Goal: Transaction & Acquisition: Download file/media

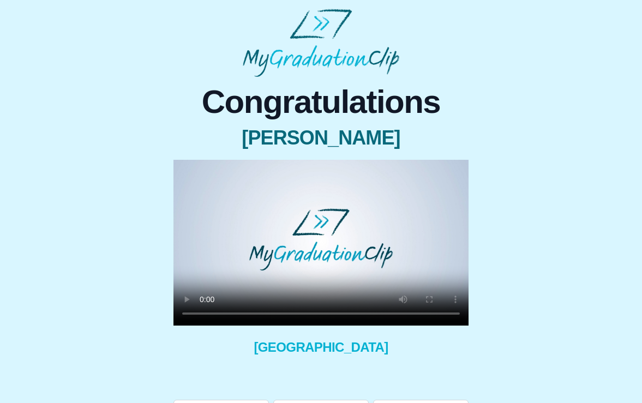
click at [200, 310] on video at bounding box center [320, 243] width 295 height 166
click at [203, 313] on video at bounding box center [320, 243] width 295 height 166
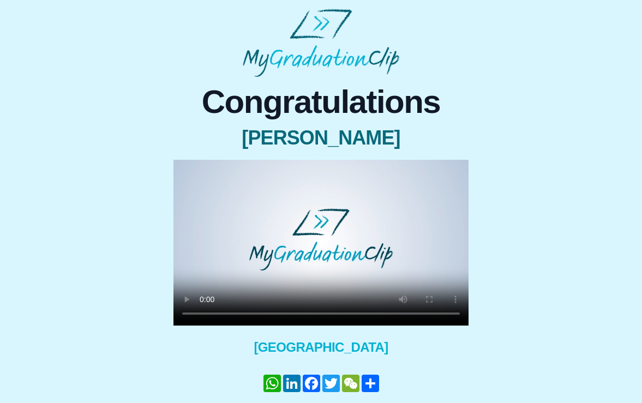
click at [205, 316] on video at bounding box center [320, 243] width 295 height 166
click at [259, 314] on video at bounding box center [320, 243] width 295 height 166
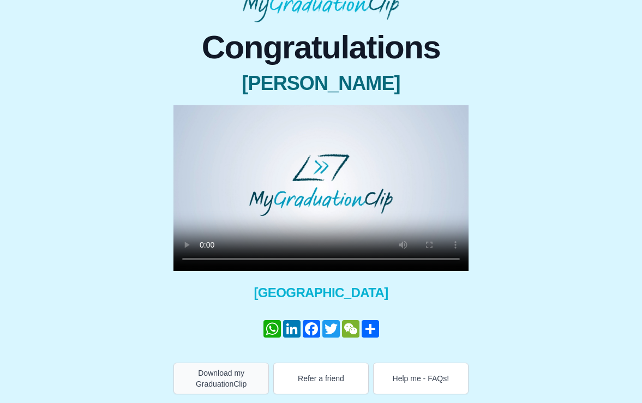
scroll to position [55, 0]
click at [246, 376] on button "Download my GraduationClip" at bounding box center [220, 379] width 95 height 32
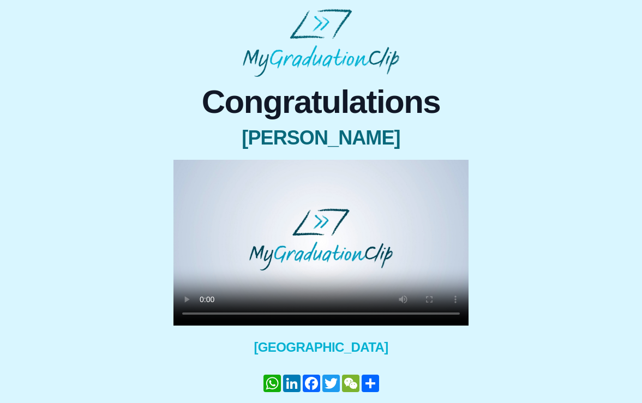
click at [205, 316] on video at bounding box center [320, 243] width 295 height 166
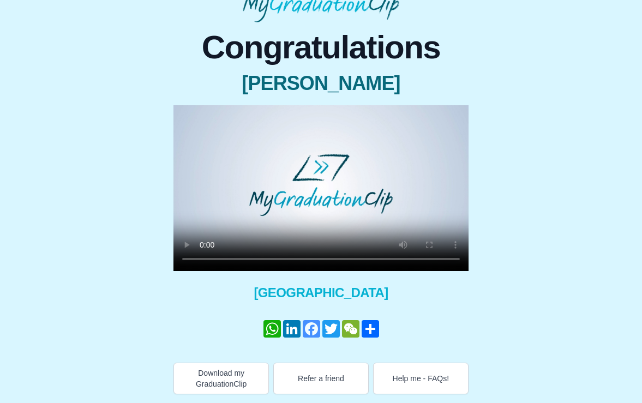
scroll to position [55, 0]
click at [226, 382] on button "Download my GraduationClip" at bounding box center [220, 379] width 95 height 32
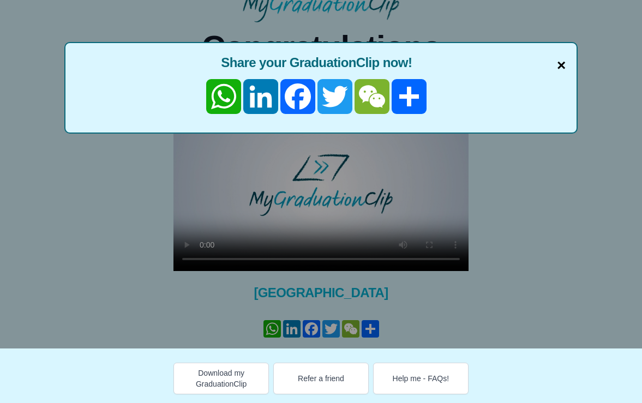
click at [562, 60] on span "×" at bounding box center [561, 65] width 9 height 23
